Goal: Transaction & Acquisition: Purchase product/service

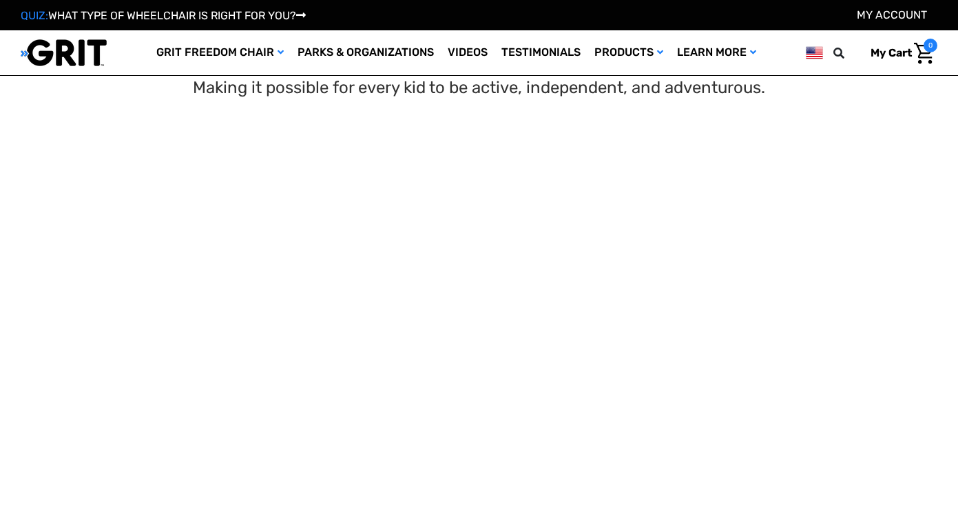
scroll to position [996, 0]
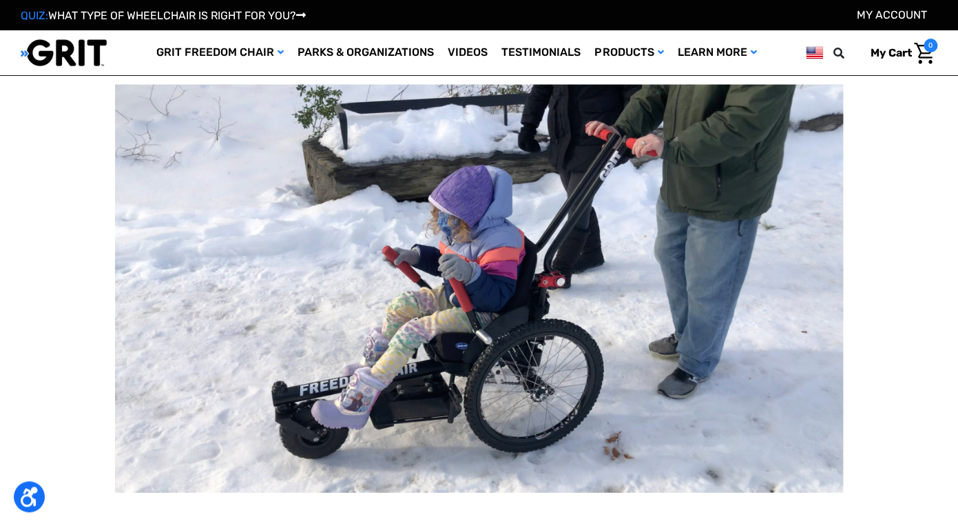
select select "US"
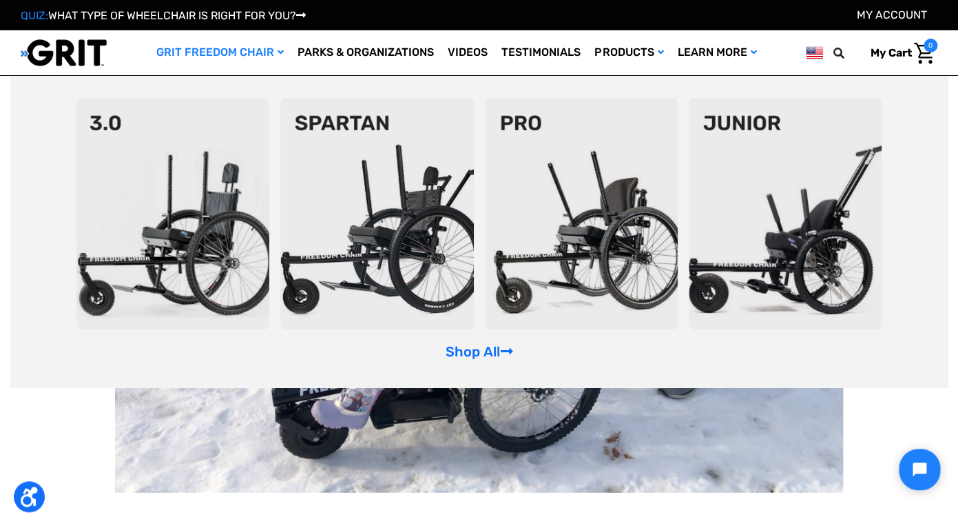
scroll to position [0, 0]
click at [767, 196] on img at bounding box center [785, 213] width 193 height 231
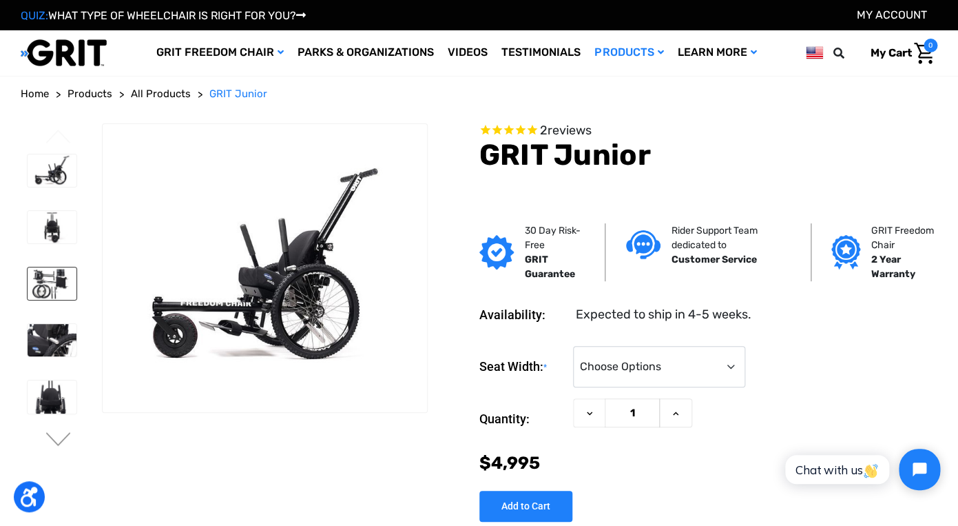
click at [46, 278] on img at bounding box center [52, 283] width 49 height 32
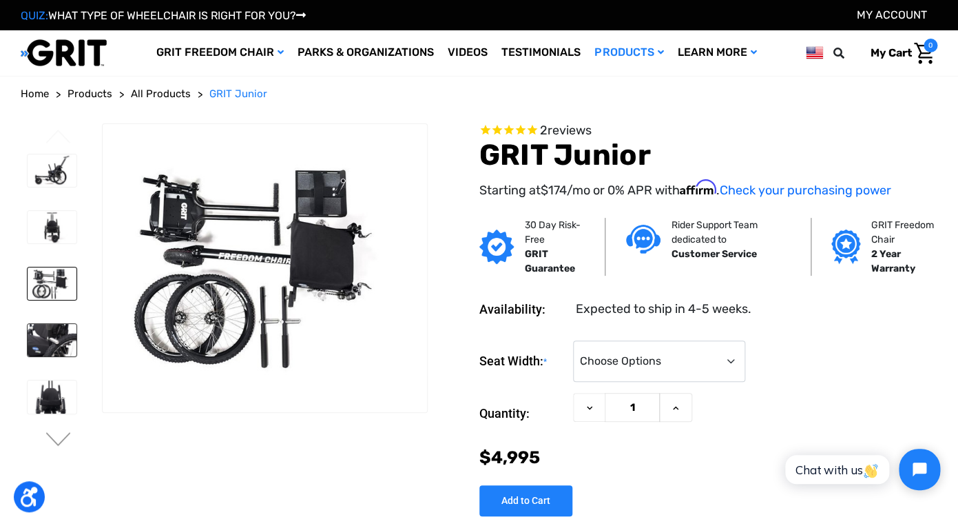
click at [52, 330] on img at bounding box center [52, 340] width 49 height 32
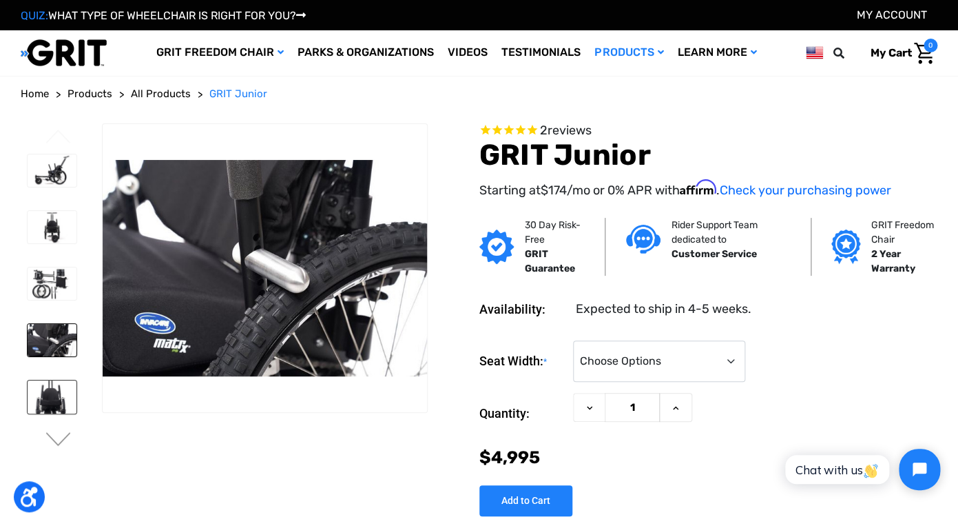
click at [54, 391] on img at bounding box center [52, 396] width 49 height 32
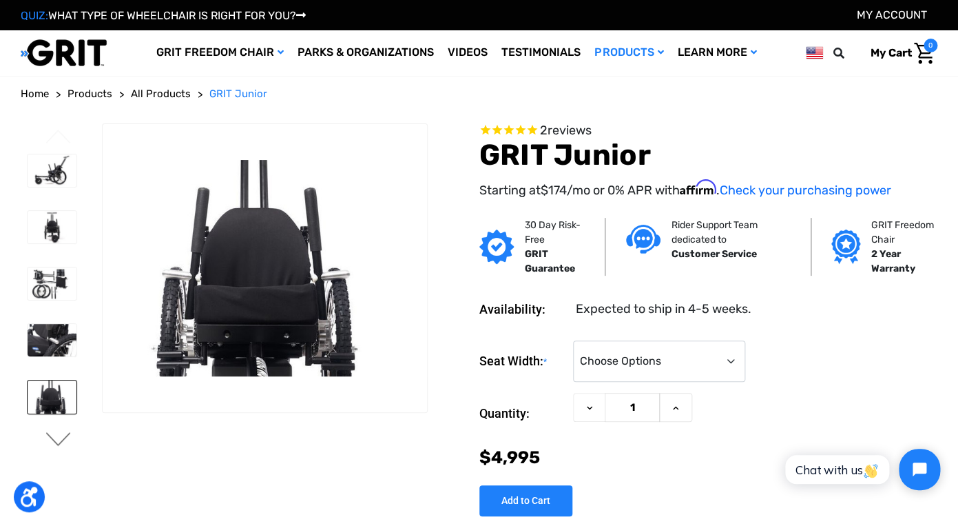
click at [57, 432] on button "Next" at bounding box center [58, 440] width 29 height 17
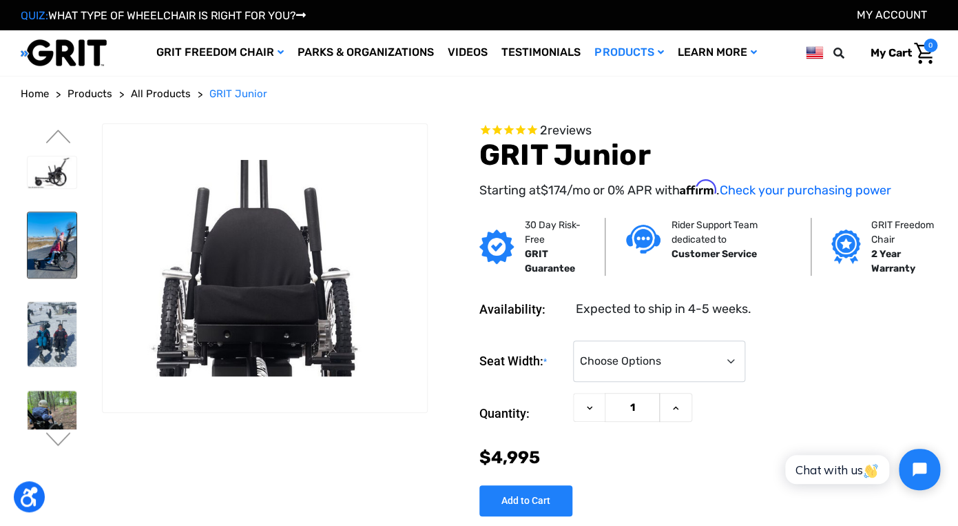
click at [52, 264] on img at bounding box center [52, 244] width 49 height 65
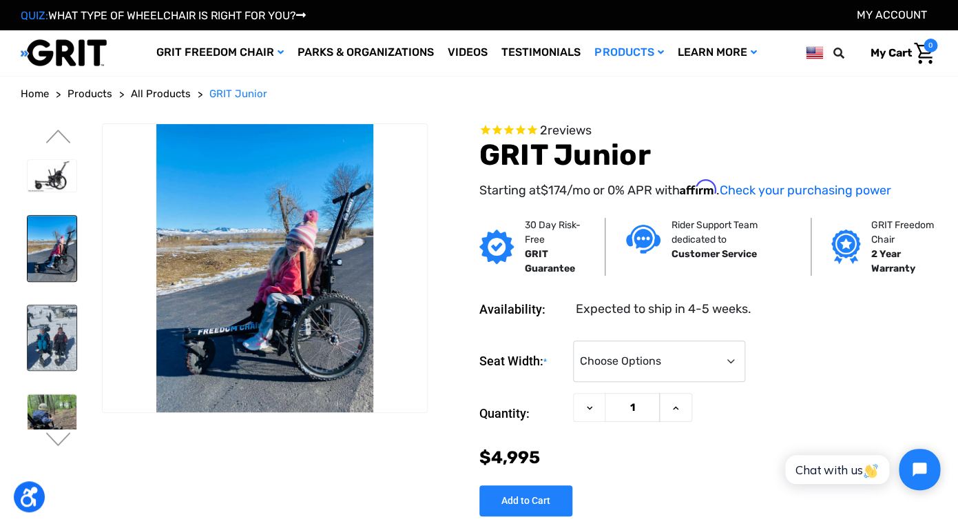
click at [54, 307] on img at bounding box center [52, 337] width 49 height 65
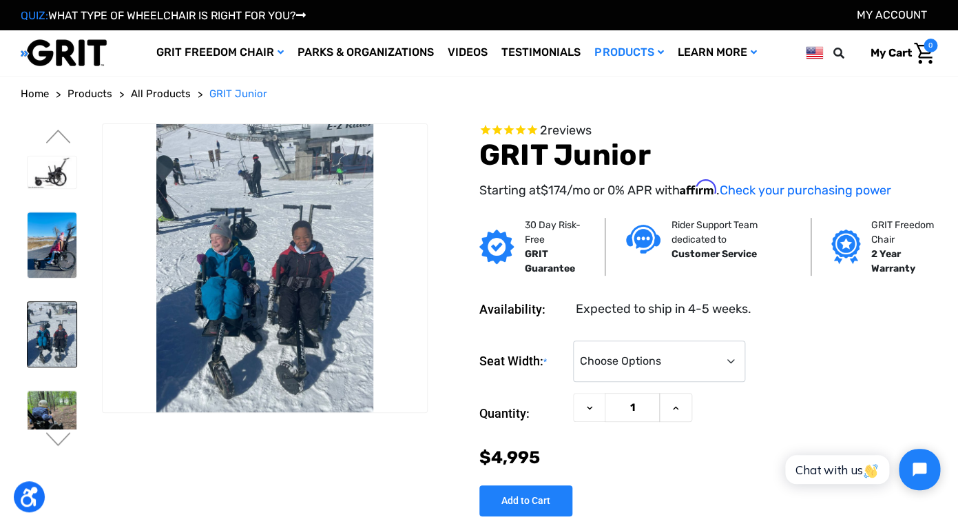
click at [54, 316] on img at bounding box center [52, 334] width 49 height 65
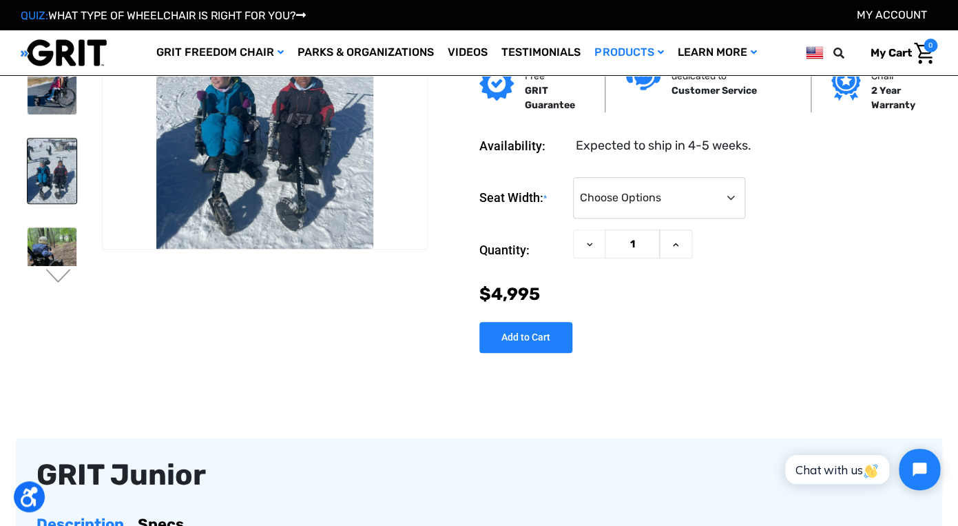
scroll to position [88, 0]
click at [56, 266] on ul "Previous Next" at bounding box center [61, 123] width 81 height 329
click at [56, 253] on img at bounding box center [52, 259] width 49 height 65
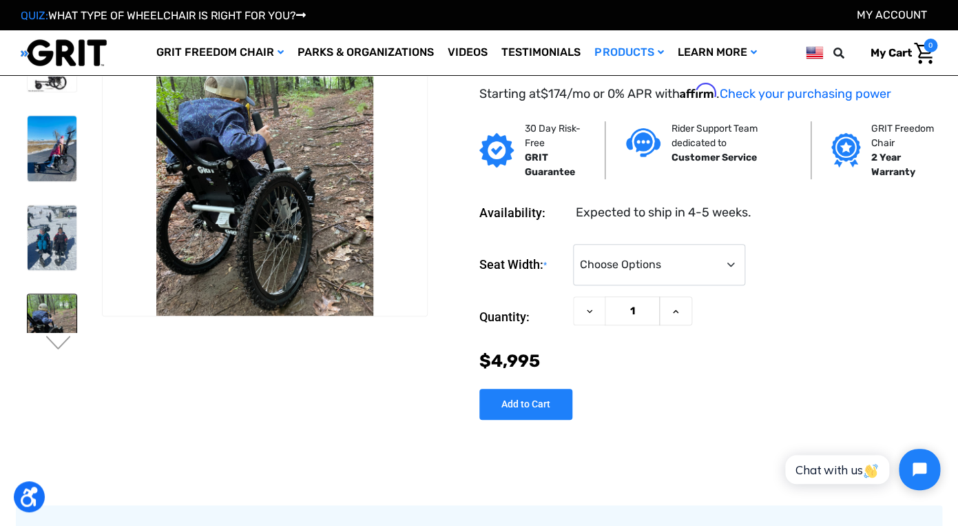
scroll to position [20, 0]
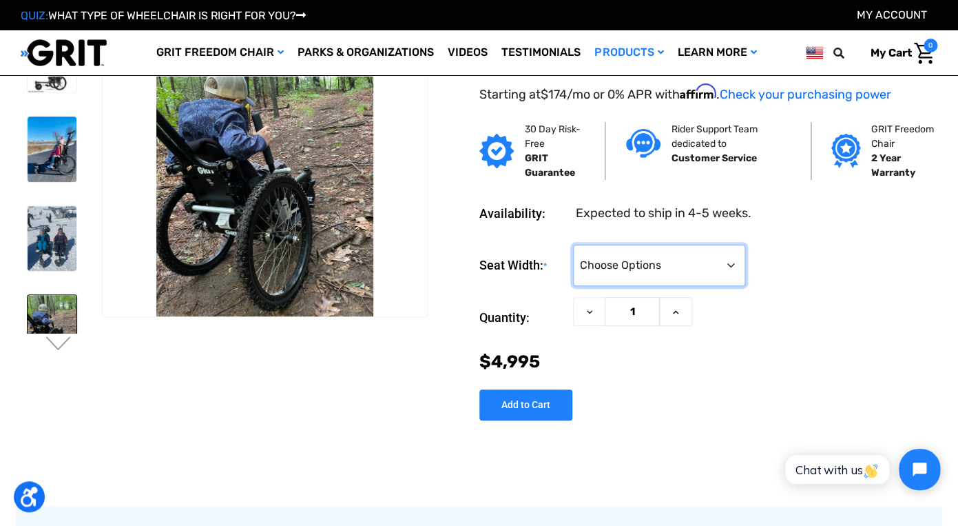
click option "Choose Options" at bounding box center [0, 0] width 0 height 0
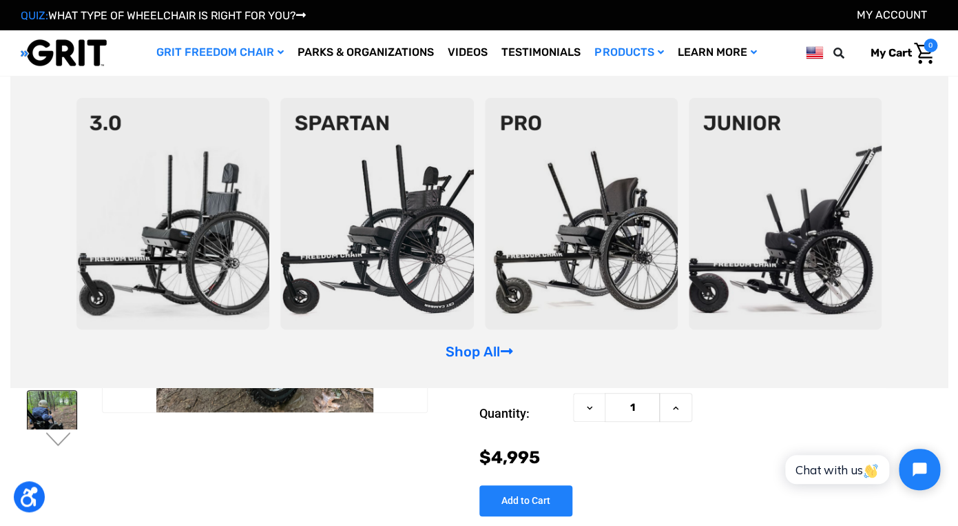
click at [249, 56] on link "GRIT Freedom Chair" at bounding box center [219, 52] width 141 height 45
click at [445, 472] on section "Availability: Expected to ship in 4-5 weeks. Seat Width: * Choose Options <10" …" at bounding box center [688, 398] width 510 height 238
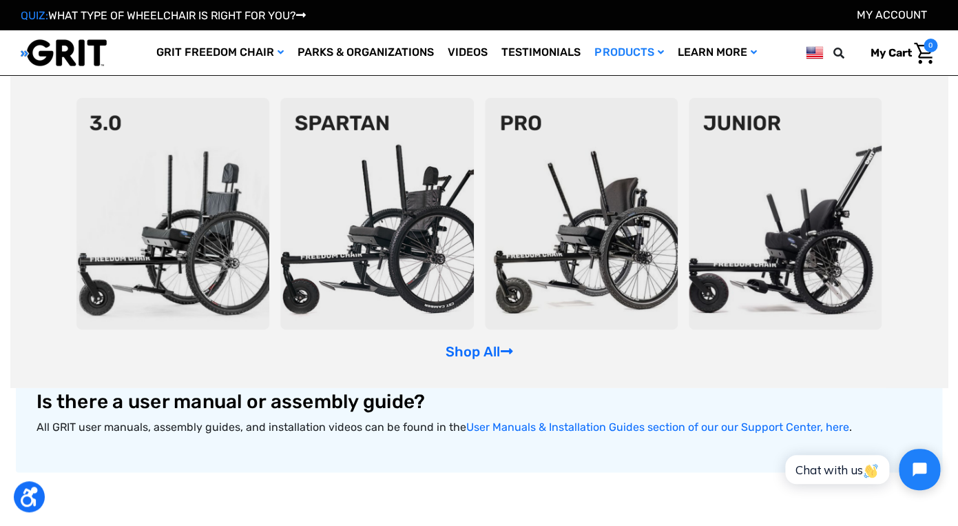
scroll to position [662, 0]
click at [759, 203] on img at bounding box center [785, 213] width 193 height 231
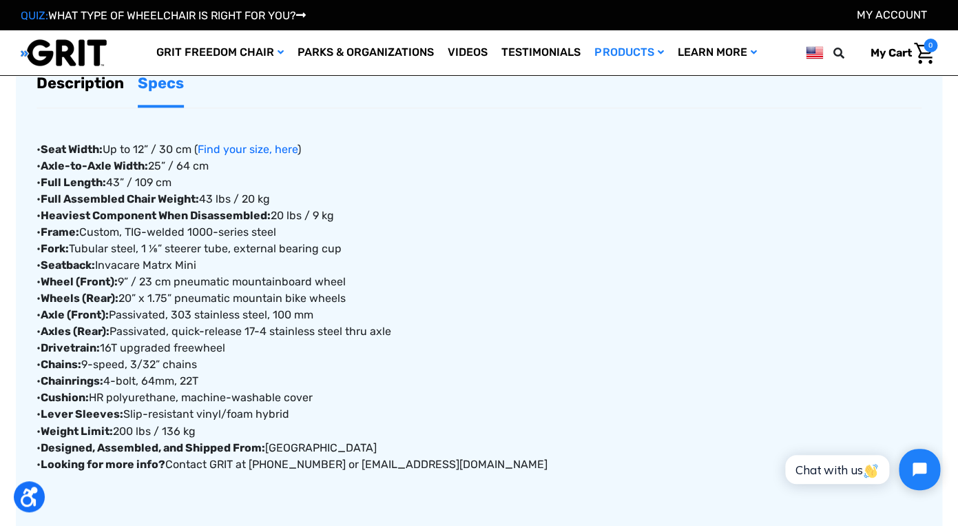
scroll to position [523, 0]
